Goal: Task Accomplishment & Management: Complete application form

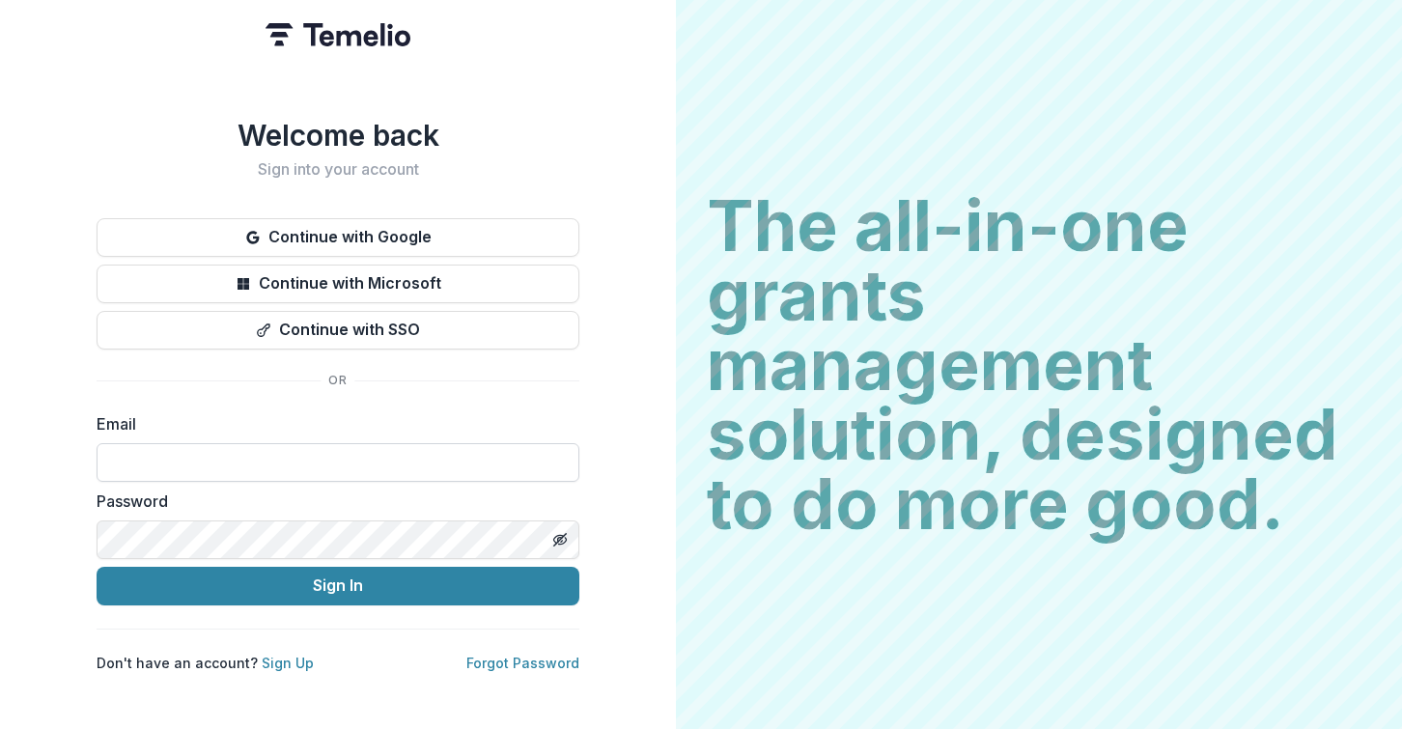
click at [178, 451] on input at bounding box center [338, 462] width 483 height 39
type input "**********"
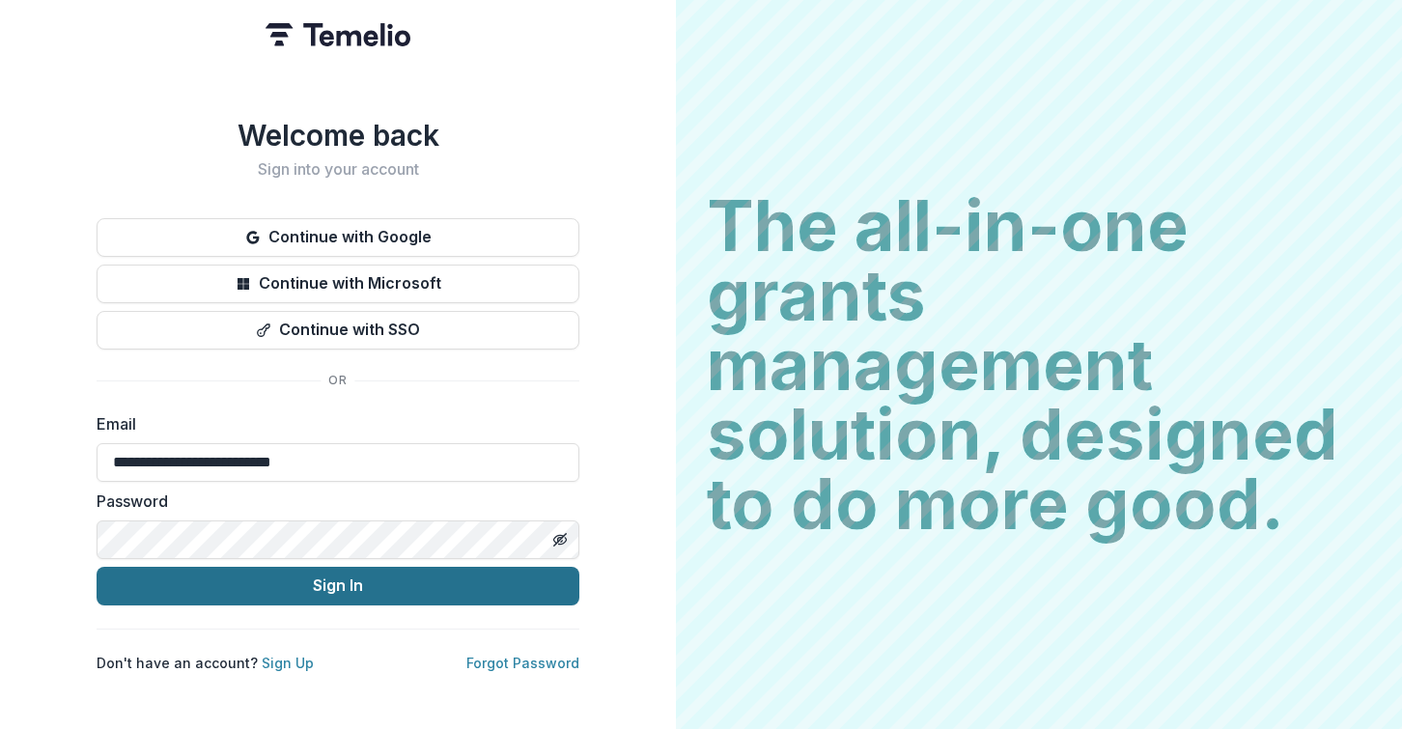
click at [331, 576] on button "Sign In" at bounding box center [338, 586] width 483 height 39
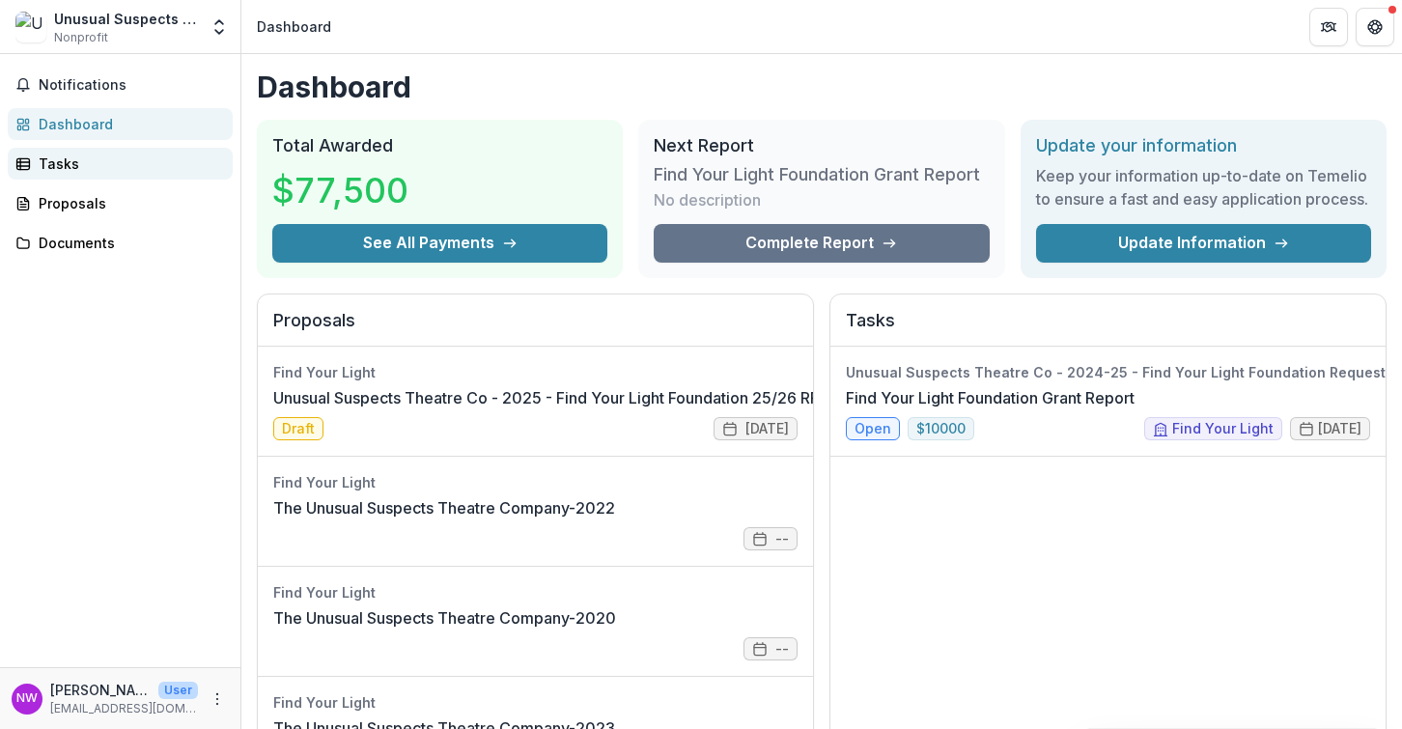
click at [77, 176] on link "Tasks" at bounding box center [120, 164] width 225 height 32
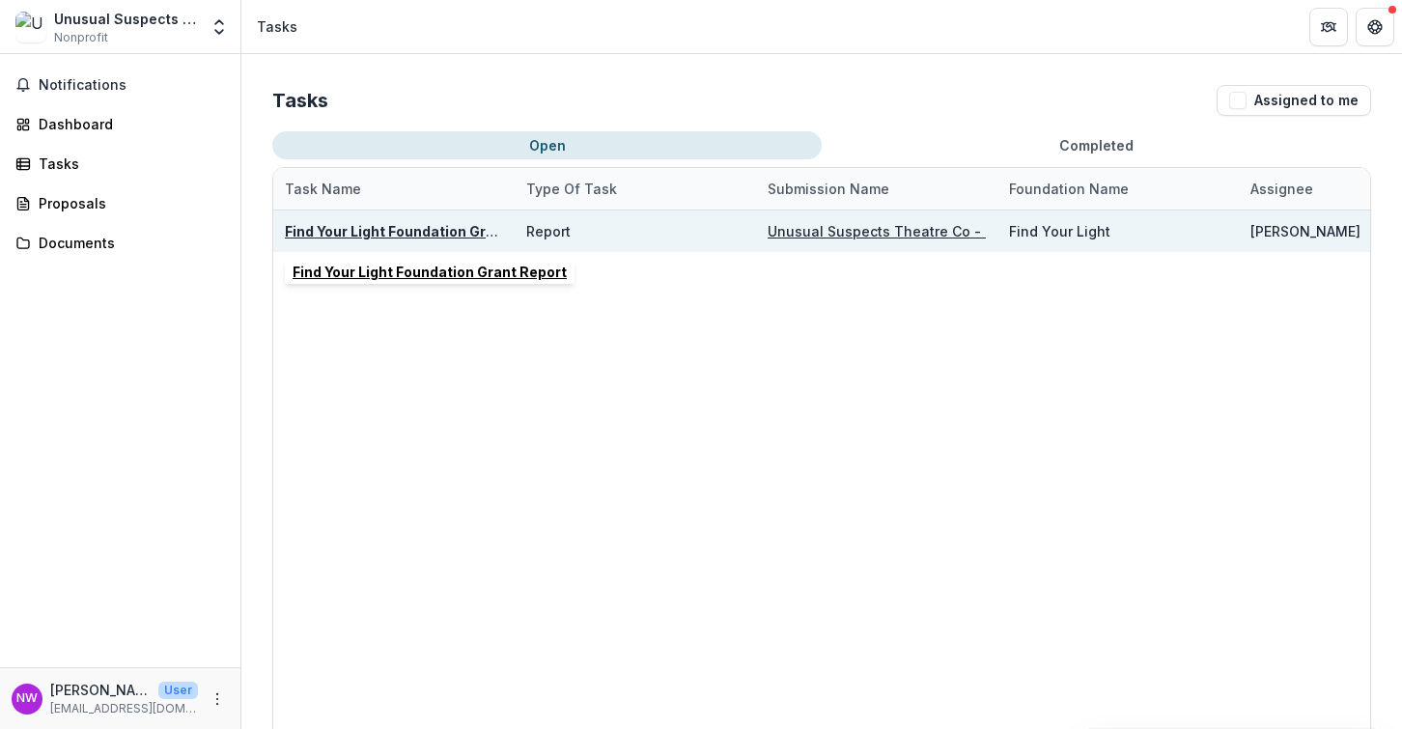
click at [416, 230] on u "Find Your Light Foundation Grant Report" at bounding box center [422, 231] width 274 height 16
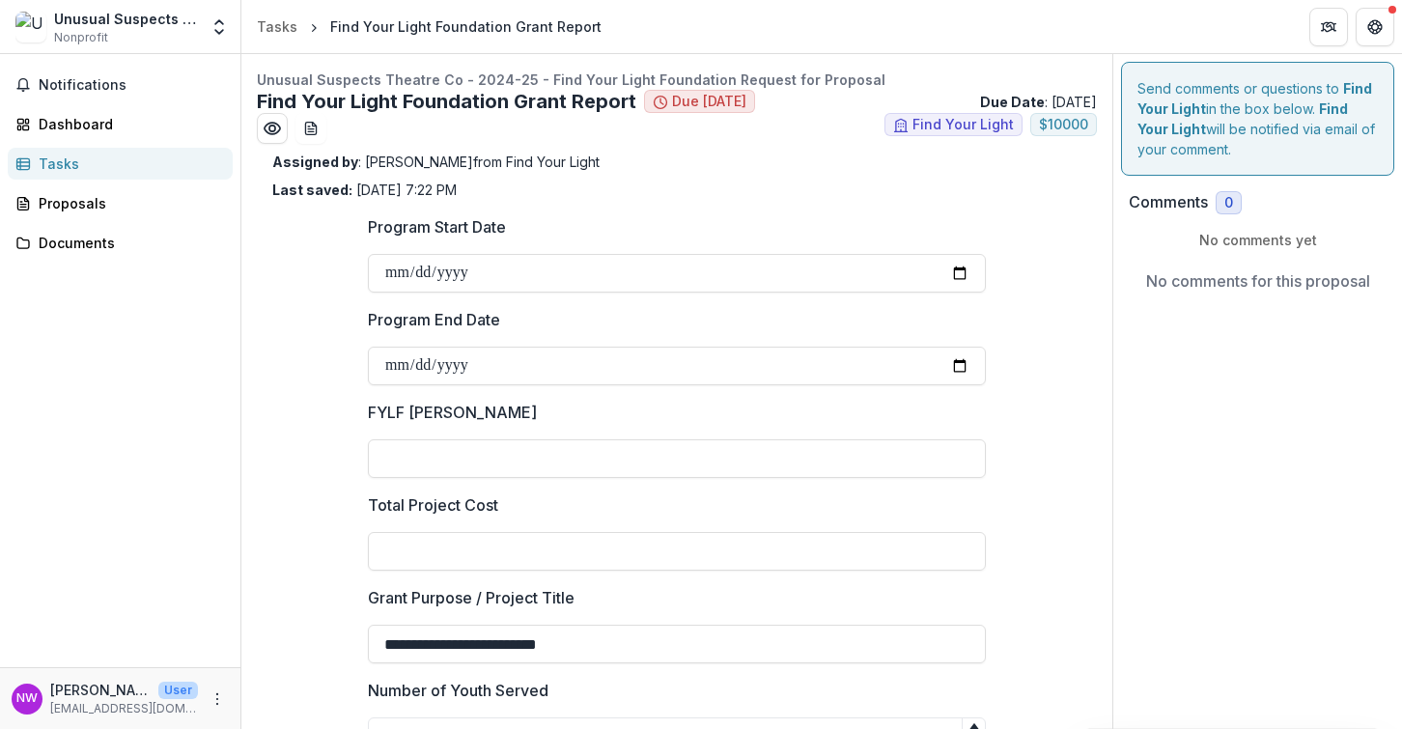
type input "*******"
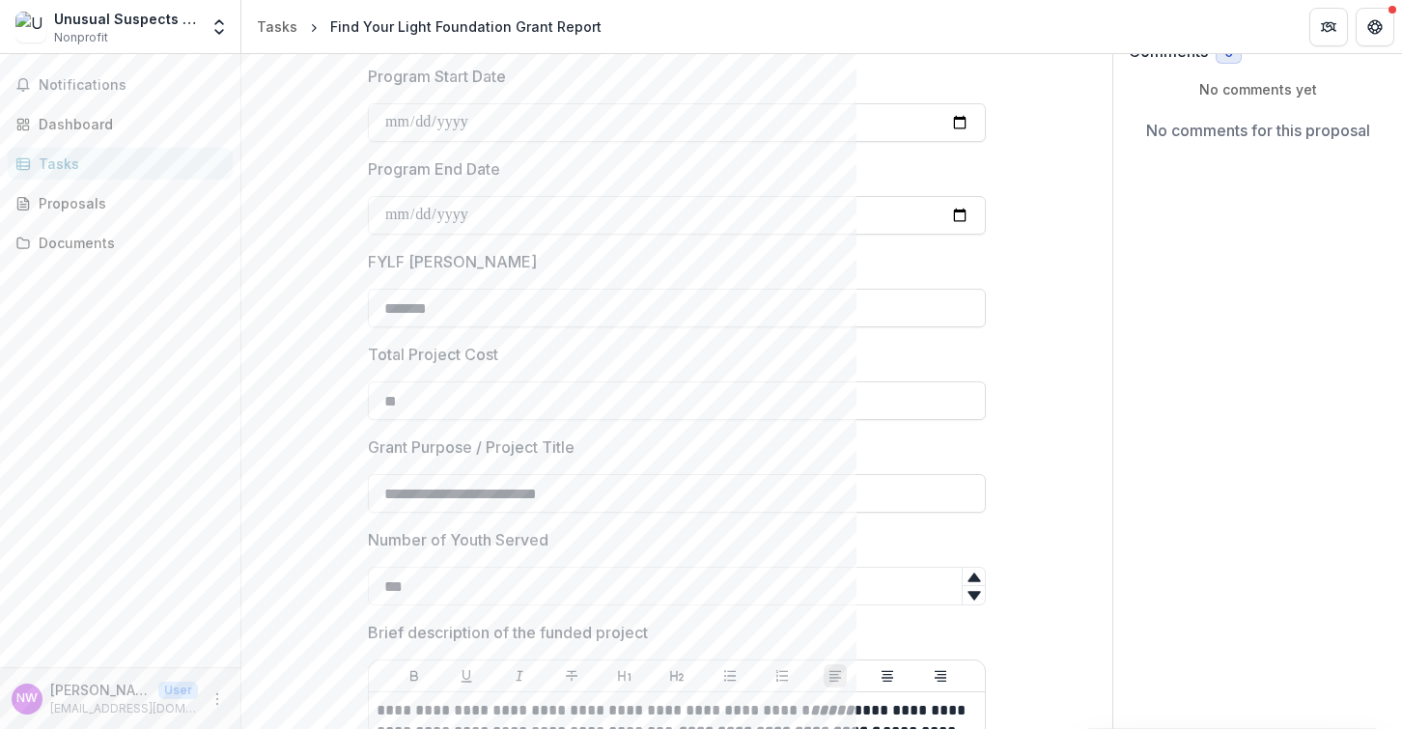
scroll to position [151, 0]
drag, startPoint x: 416, startPoint y: 405, endPoint x: 366, endPoint y: 408, distance: 50.4
click at [368, 408] on input "**" at bounding box center [677, 400] width 618 height 39
type input "********"
click at [213, 395] on div "Notifications Dashboard Tasks Proposals Documents" at bounding box center [120, 360] width 240 height 613
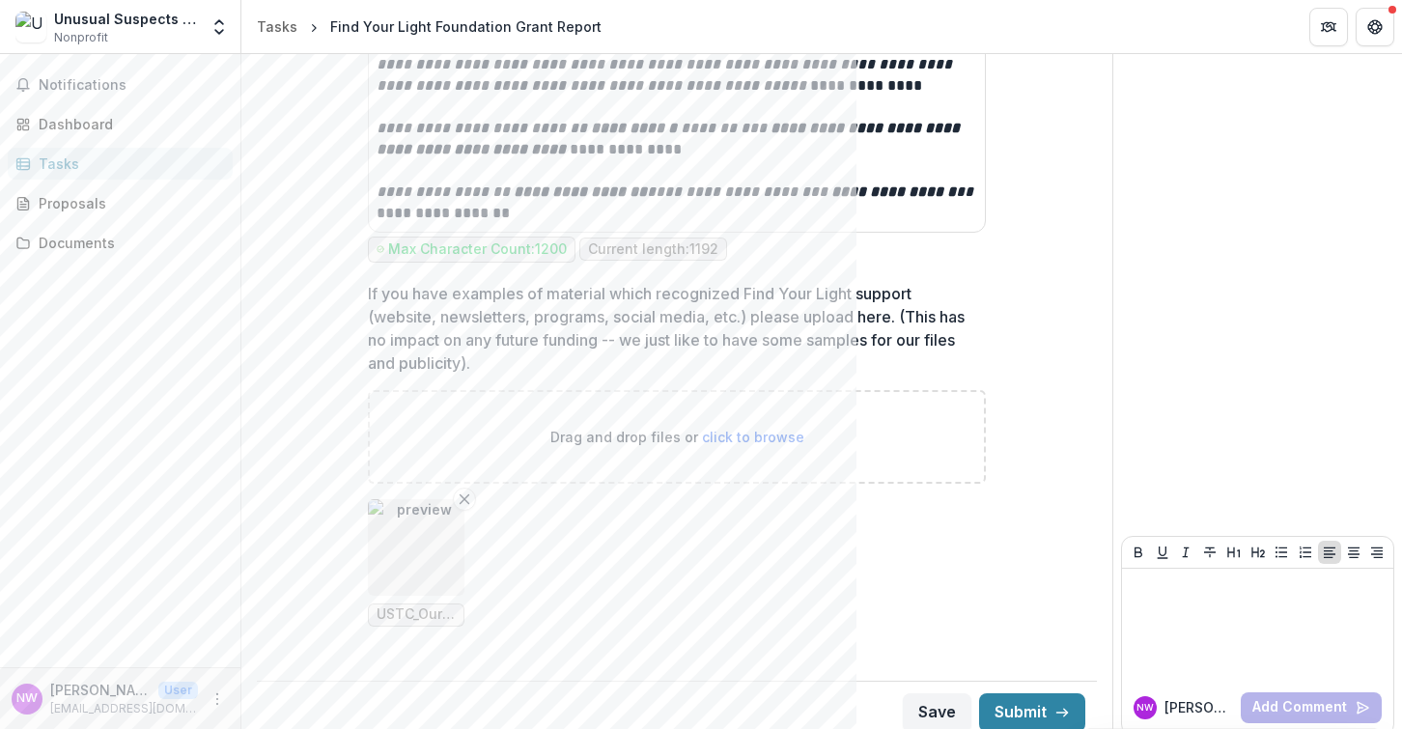
scroll to position [4573, 0]
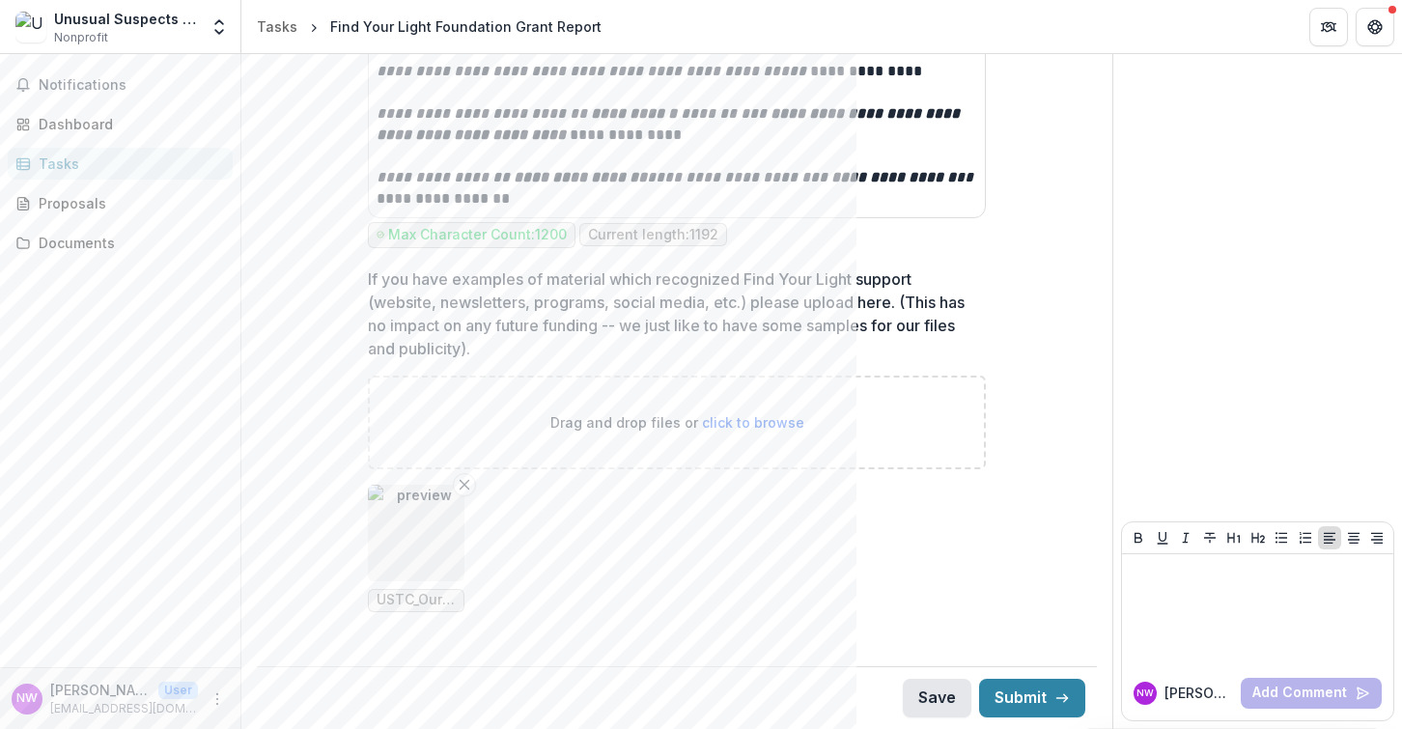
click at [925, 693] on button "Save" at bounding box center [937, 698] width 69 height 39
click at [1025, 691] on button "Submit" at bounding box center [1032, 698] width 106 height 39
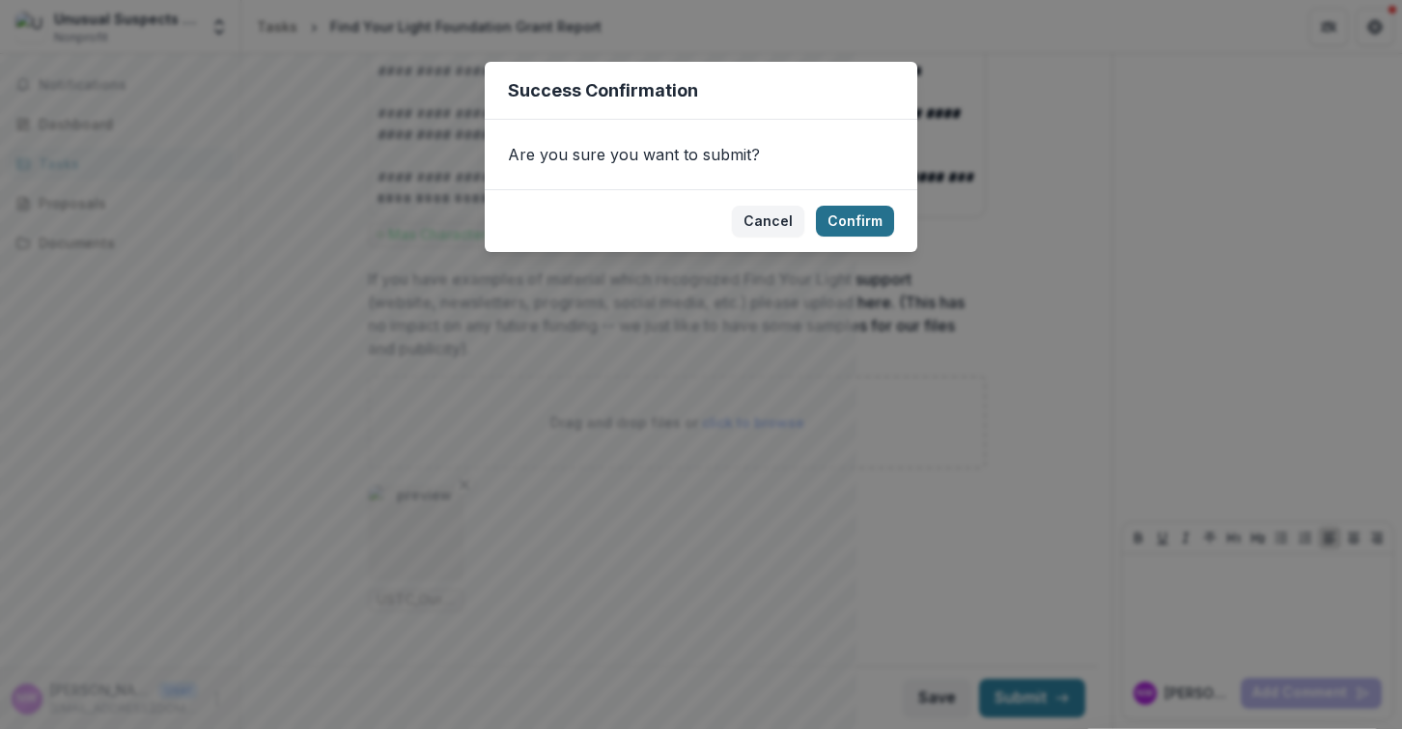
click at [856, 223] on button "Confirm" at bounding box center [855, 221] width 78 height 31
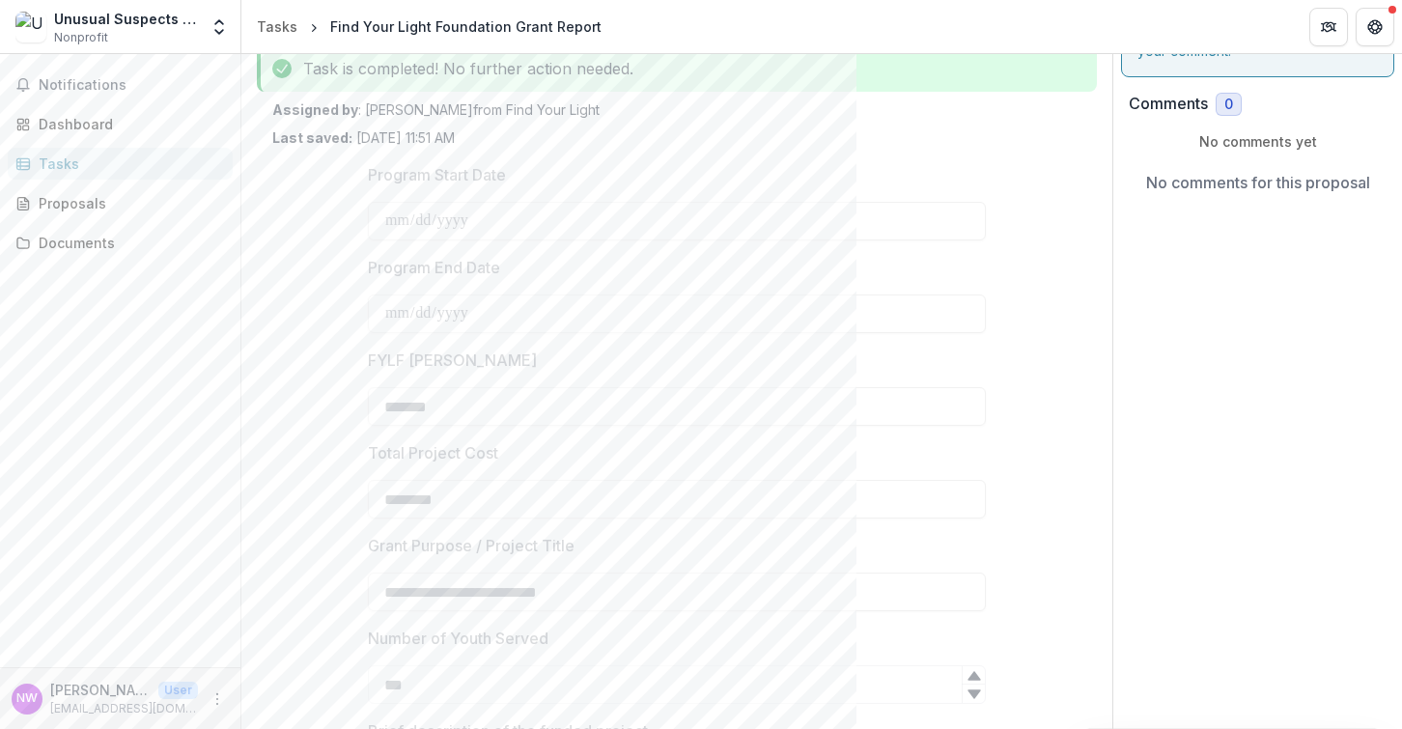
scroll to position [0, 0]
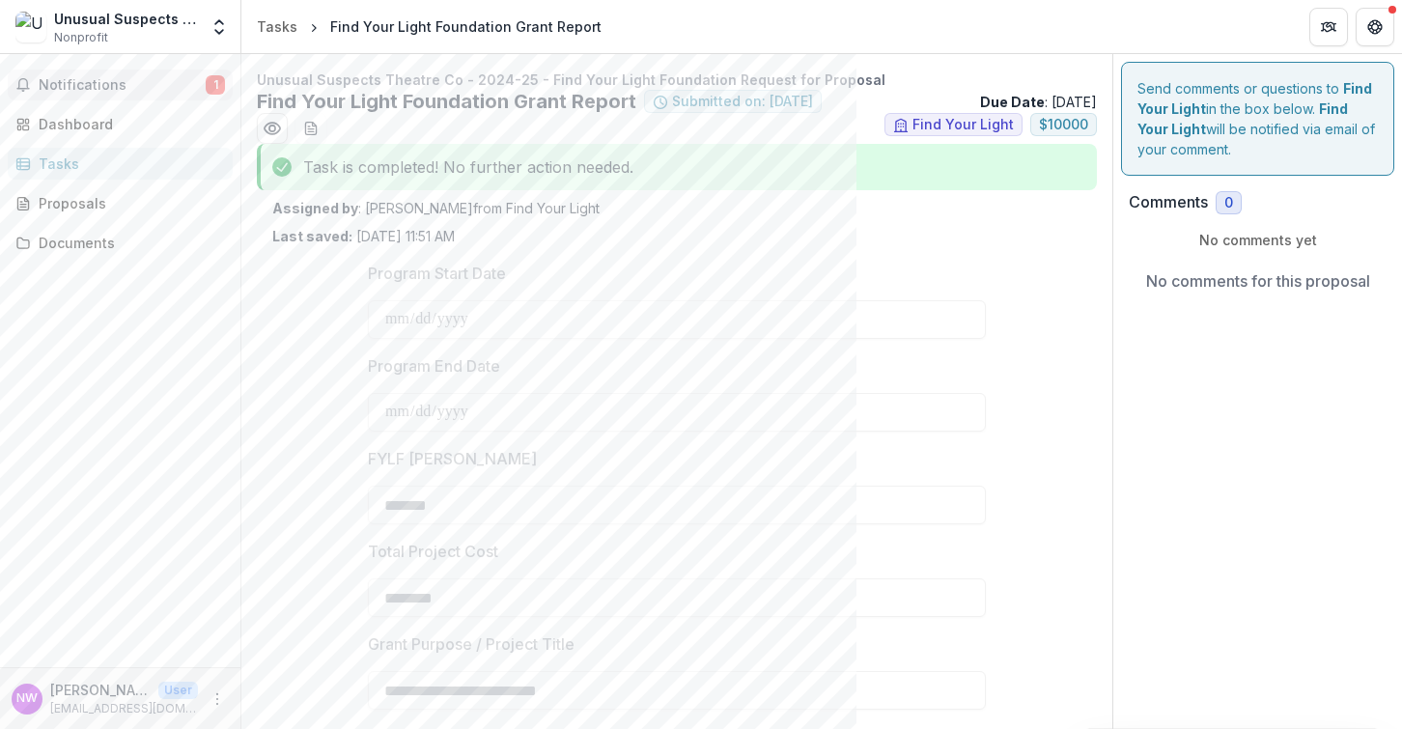
click at [69, 82] on span "Notifications" at bounding box center [122, 85] width 167 height 16
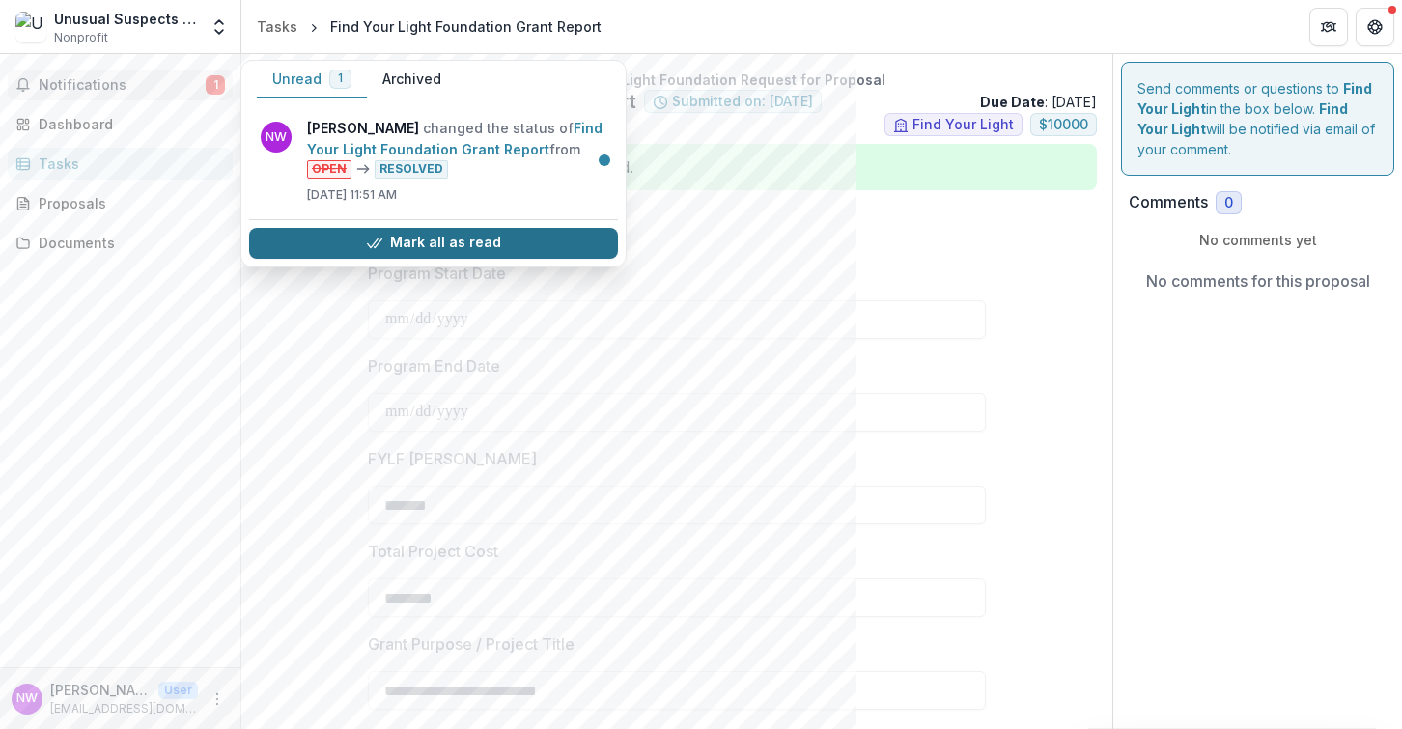
click at [443, 241] on button "Mark all as read" at bounding box center [433, 243] width 369 height 31
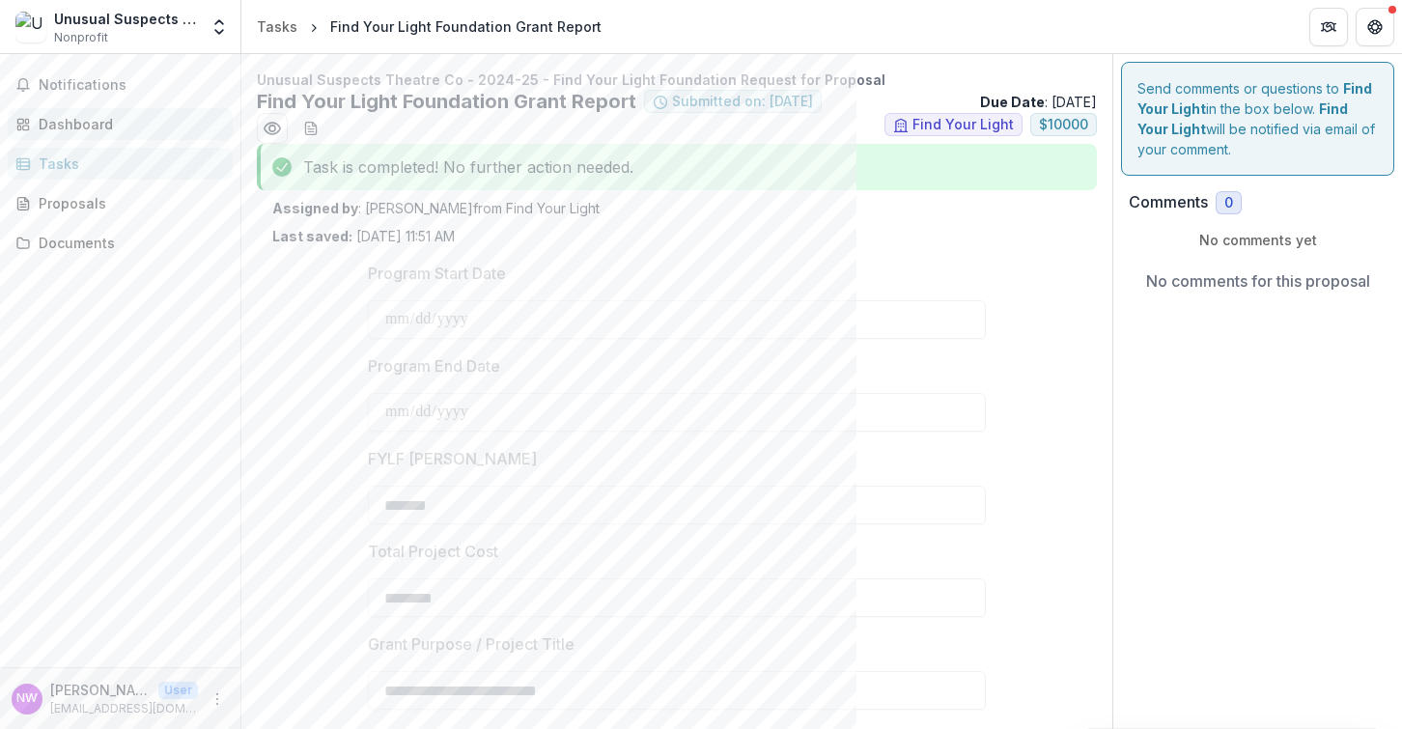
click at [74, 134] on link "Dashboard" at bounding box center [120, 124] width 225 height 32
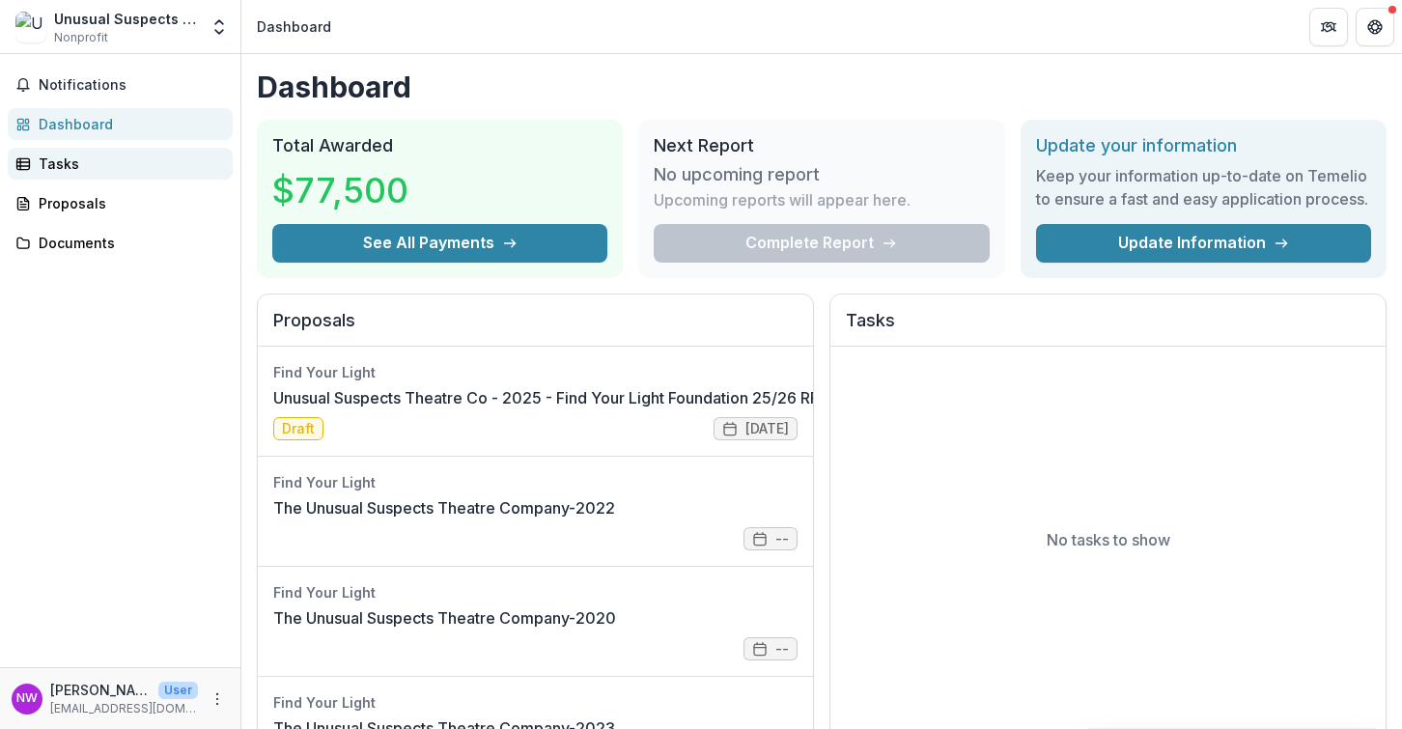
click at [62, 163] on div "Tasks" at bounding box center [128, 164] width 179 height 20
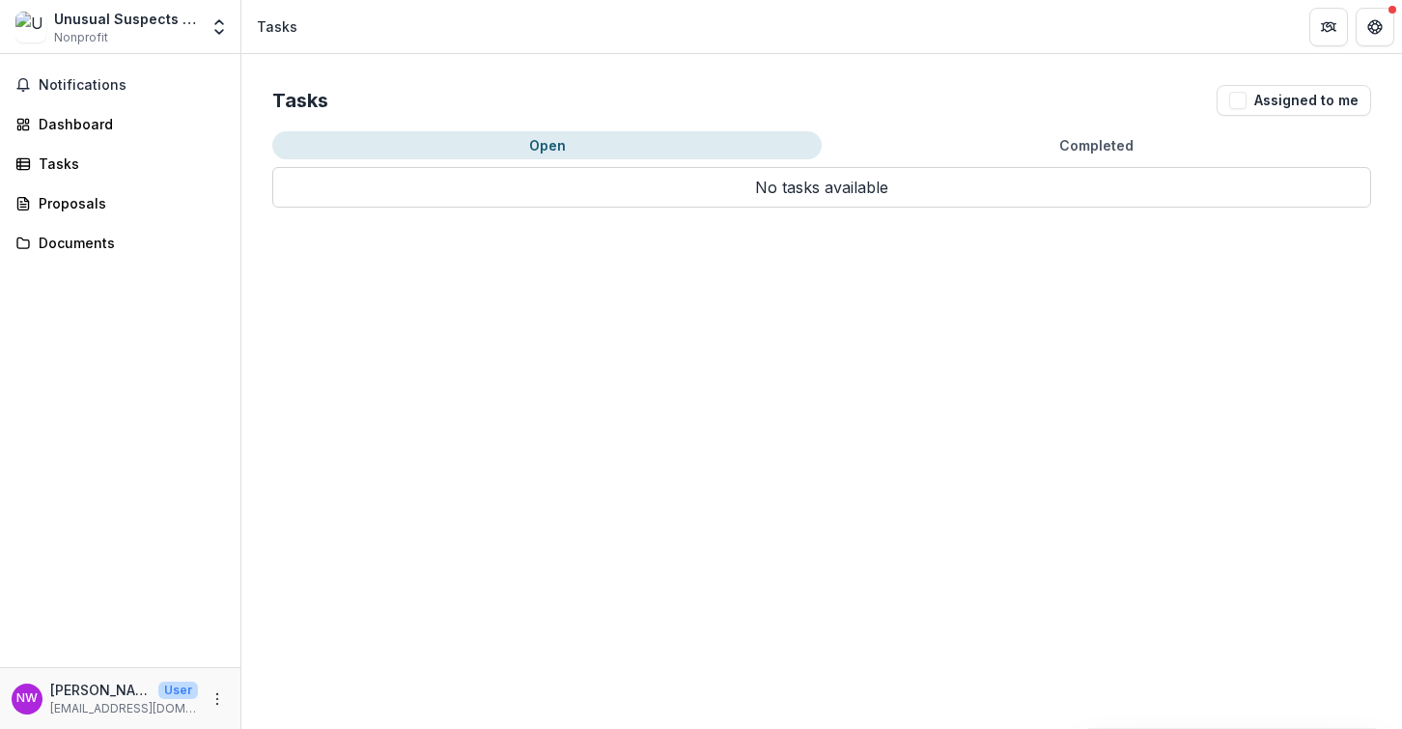
click at [1034, 155] on button "Completed" at bounding box center [1096, 145] width 549 height 28
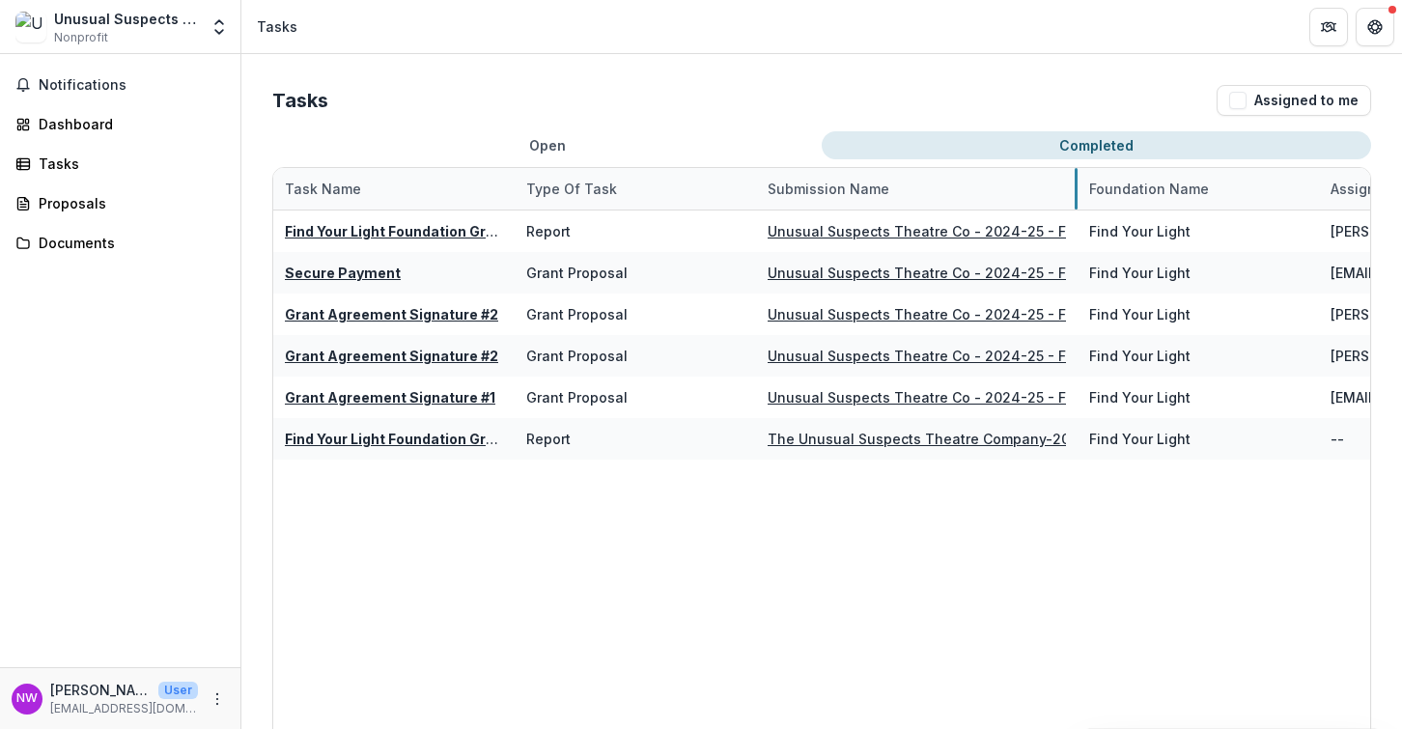
drag, startPoint x: 997, startPoint y: 189, endPoint x: 1077, endPoint y: 205, distance: 81.6
